Goal: Task Accomplishment & Management: Manage account settings

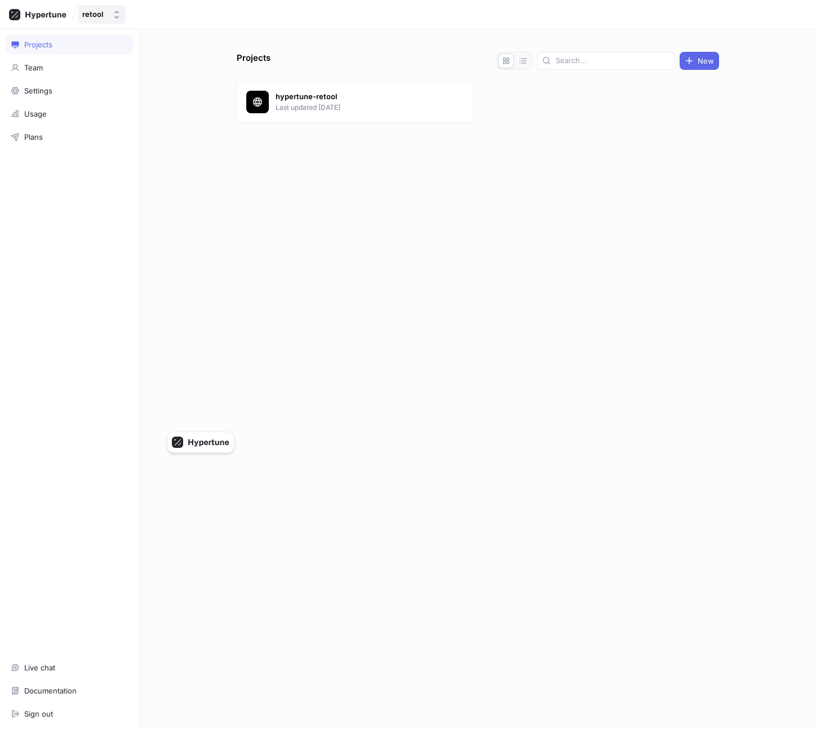
click at [109, 15] on button "retool" at bounding box center [102, 14] width 48 height 19
type input "hypertune"
click at [143, 105] on div "Hypertune" at bounding box center [147, 99] width 132 height 20
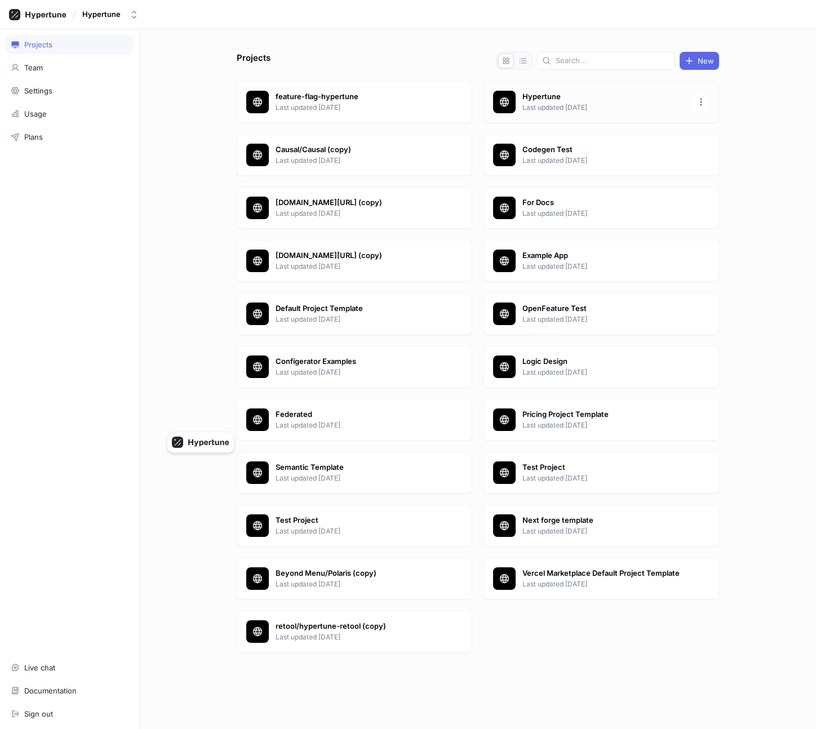
click at [535, 102] on p "Hypertune" at bounding box center [603, 96] width 163 height 11
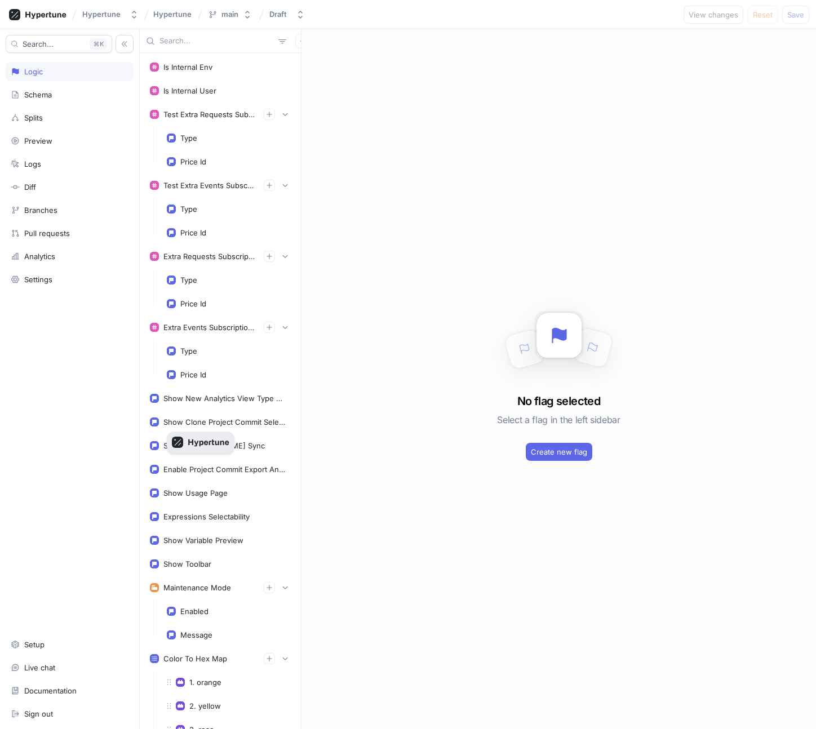
scroll to position [87, 0]
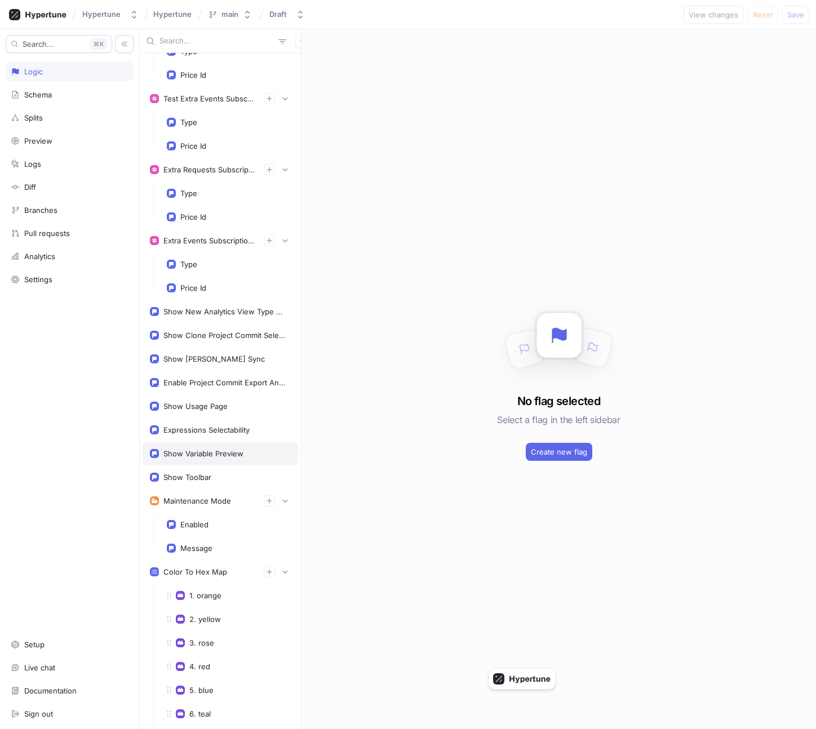
click at [233, 455] on div "Show Variable Preview" at bounding box center [203, 453] width 80 height 9
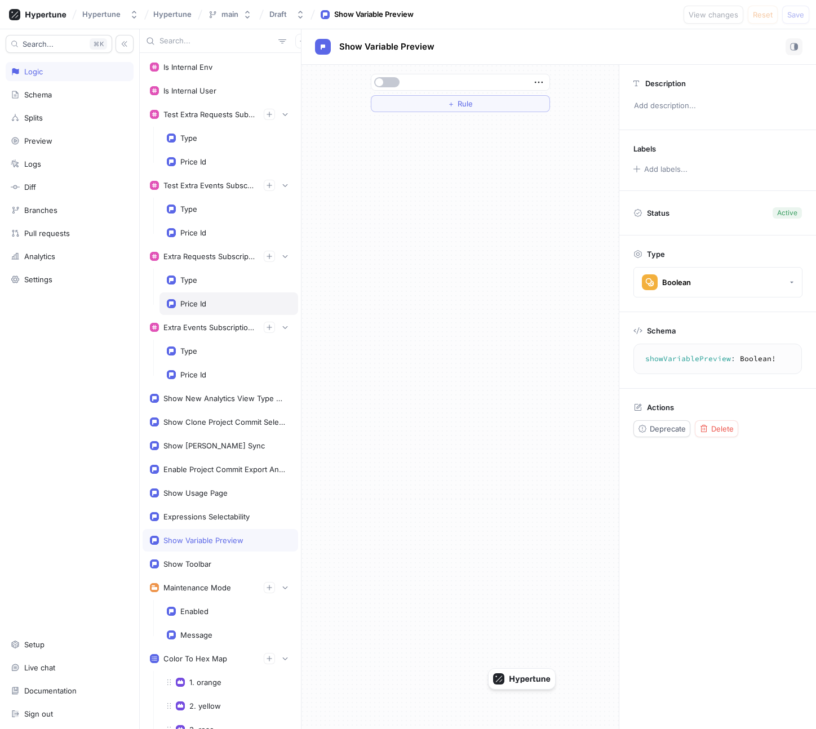
scroll to position [160, 0]
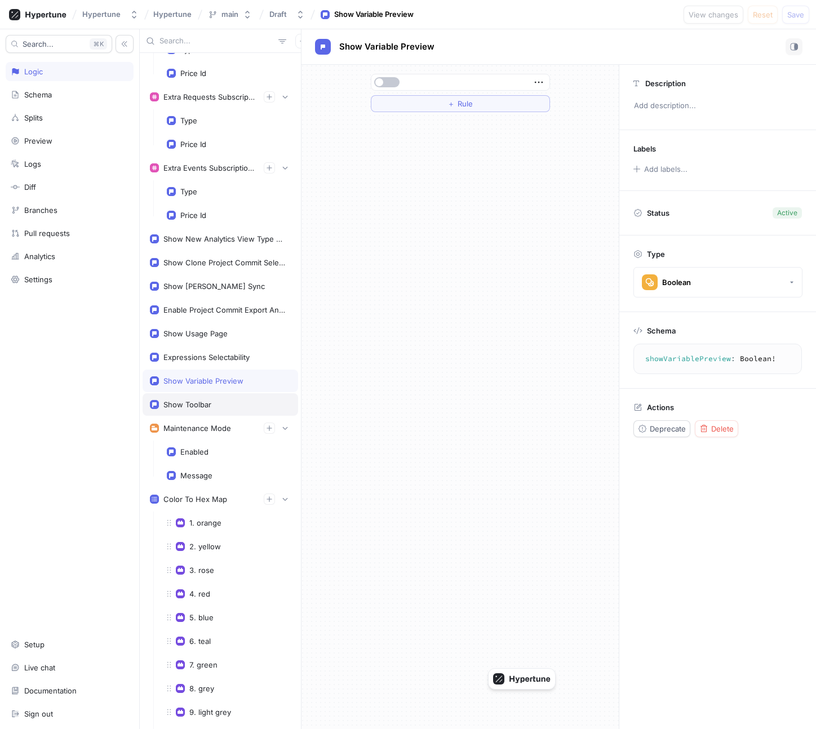
click at [227, 405] on div "Show Toolbar" at bounding box center [220, 404] width 141 height 9
type textarea "showToolbar: Boolean!"
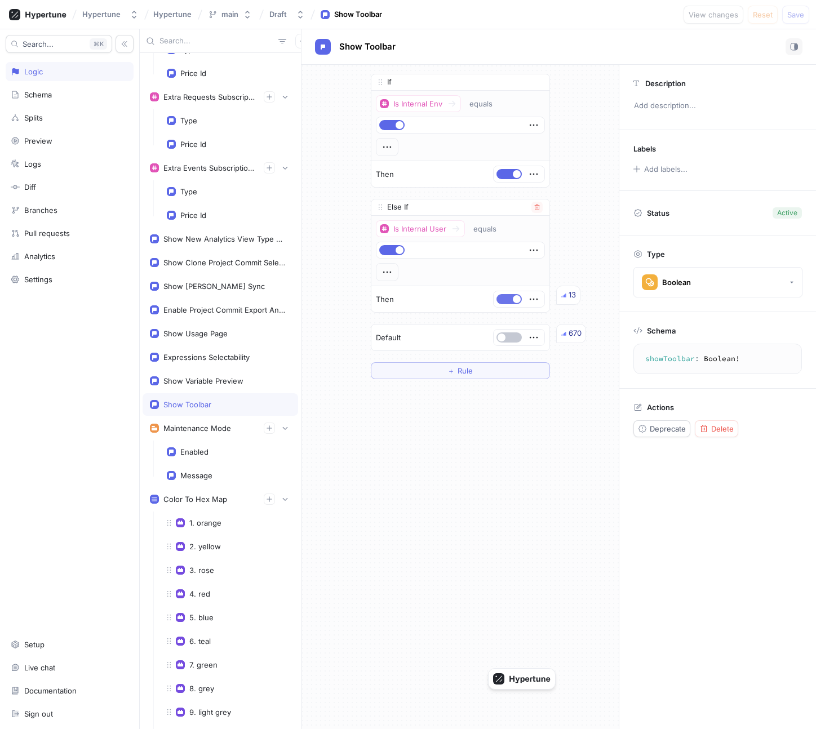
click at [508, 294] on button "button" at bounding box center [509, 299] width 25 height 10
click at [794, 13] on span "Save" at bounding box center [795, 14] width 17 height 7
click at [48, 14] on icon at bounding box center [37, 14] width 57 height 11
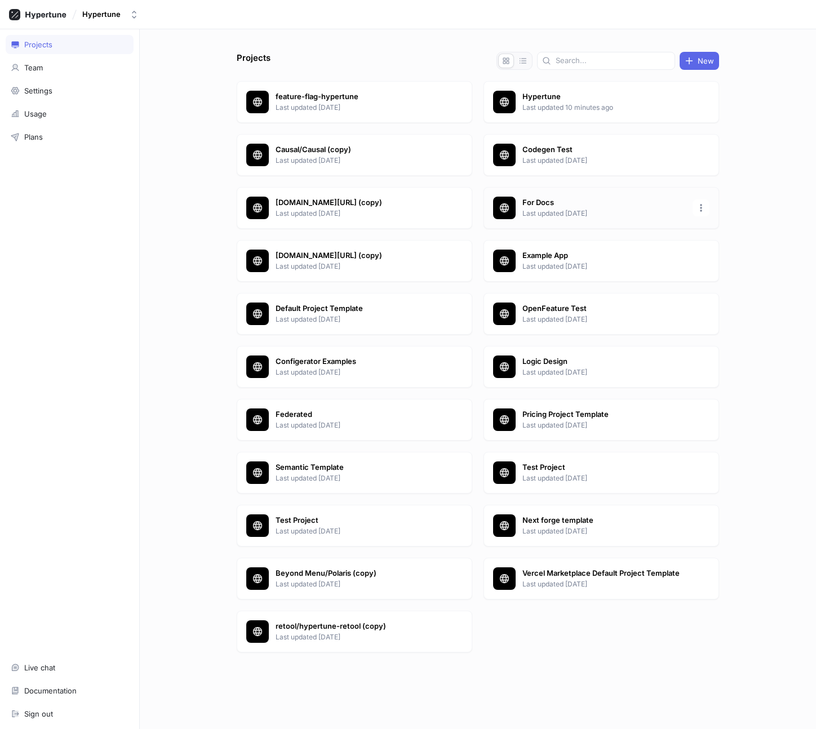
click at [546, 219] on div "For Docs Last updated [DATE]" at bounding box center [602, 208] width 236 height 42
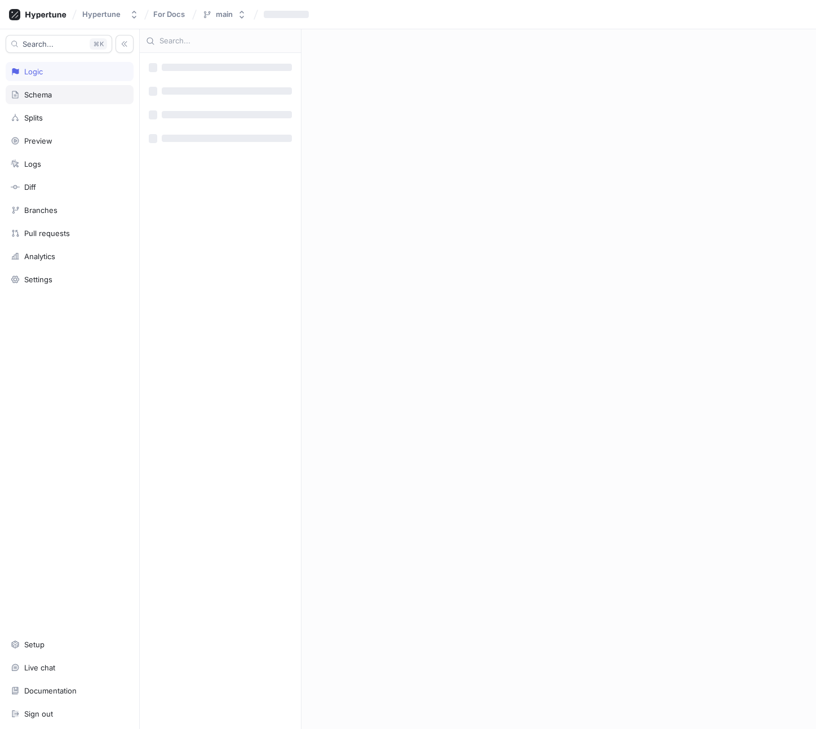
click at [90, 104] on div "Schema" at bounding box center [70, 94] width 128 height 19
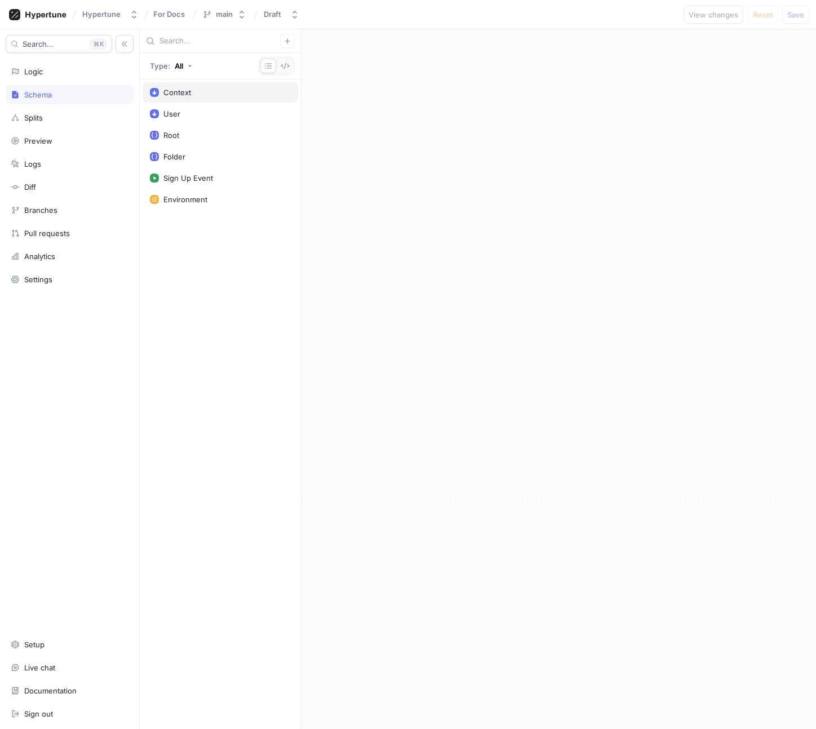
click at [209, 84] on div "Context" at bounding box center [221, 92] width 156 height 20
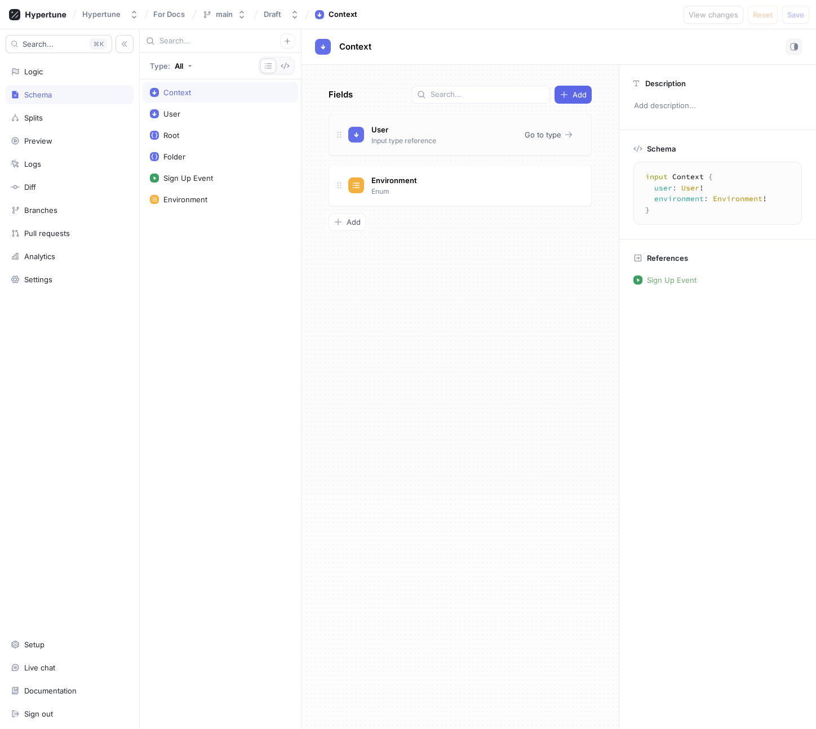
click at [402, 131] on div "User Input type reference" at bounding box center [403, 134] width 69 height 24
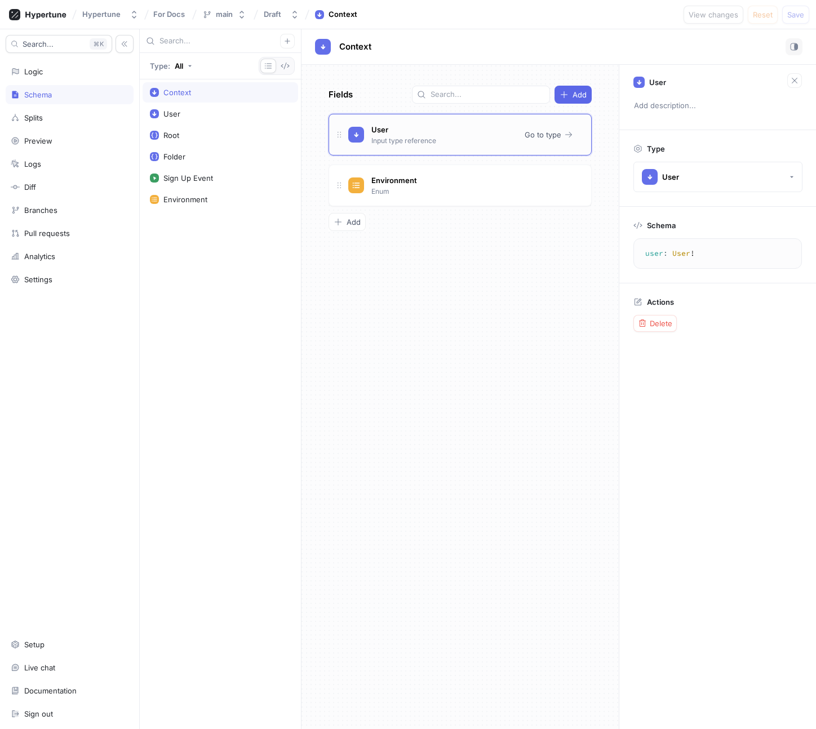
click at [584, 125] on div "User Input type reference Go to type" at bounding box center [460, 135] width 263 height 42
click at [553, 133] on span "Go to type" at bounding box center [543, 134] width 37 height 7
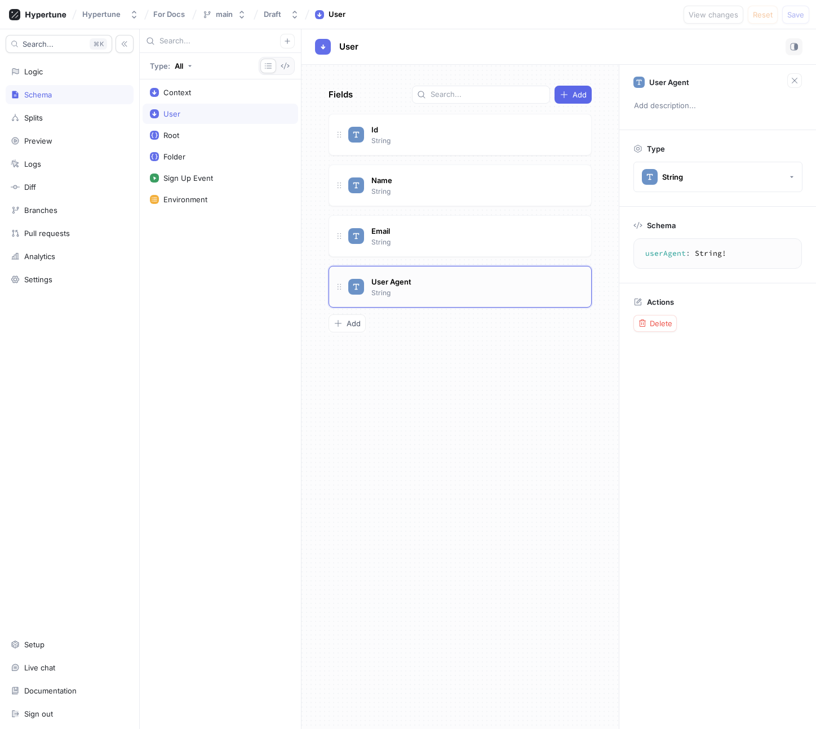
click at [454, 282] on div "User Agent String" at bounding box center [465, 287] width 234 height 23
click at [651, 317] on button "Delete" at bounding box center [654, 323] width 43 height 17
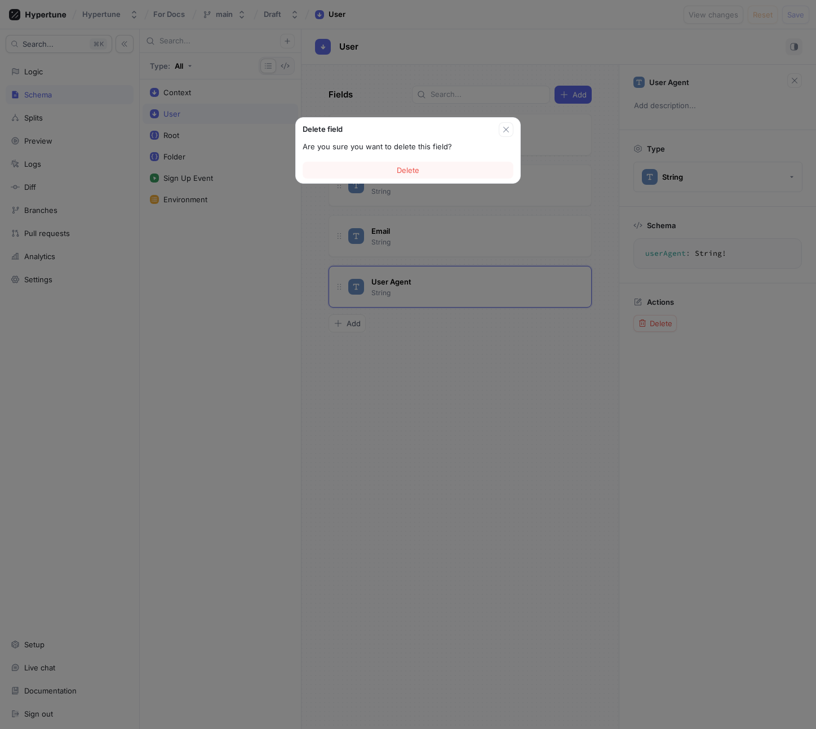
click at [483, 159] on div "Delete" at bounding box center [408, 170] width 224 height 26
click at [483, 169] on button "Delete" at bounding box center [408, 170] width 211 height 17
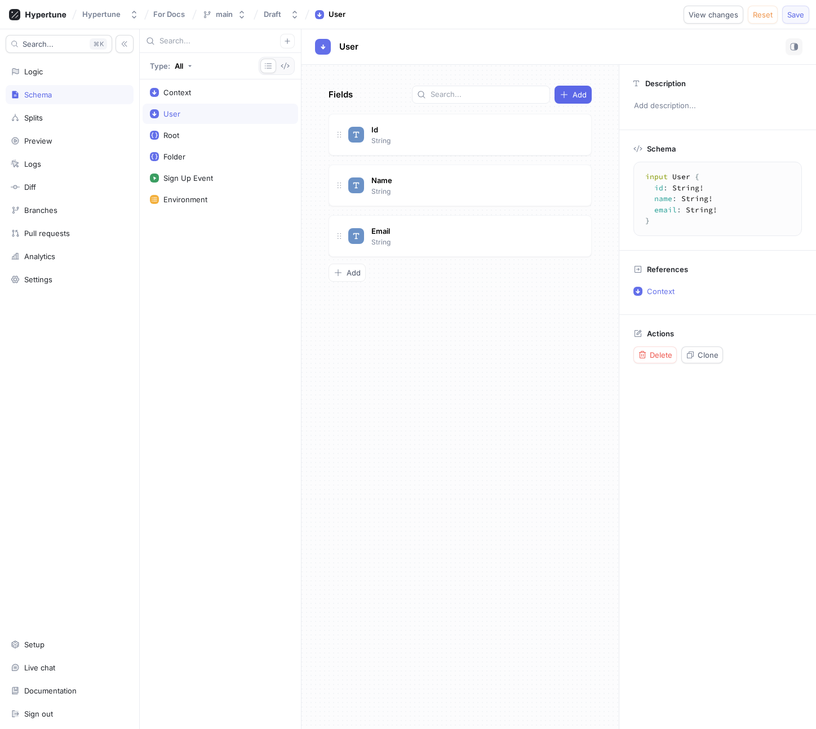
click at [798, 16] on span "Save" at bounding box center [795, 14] width 17 height 7
